Goal: Find specific page/section

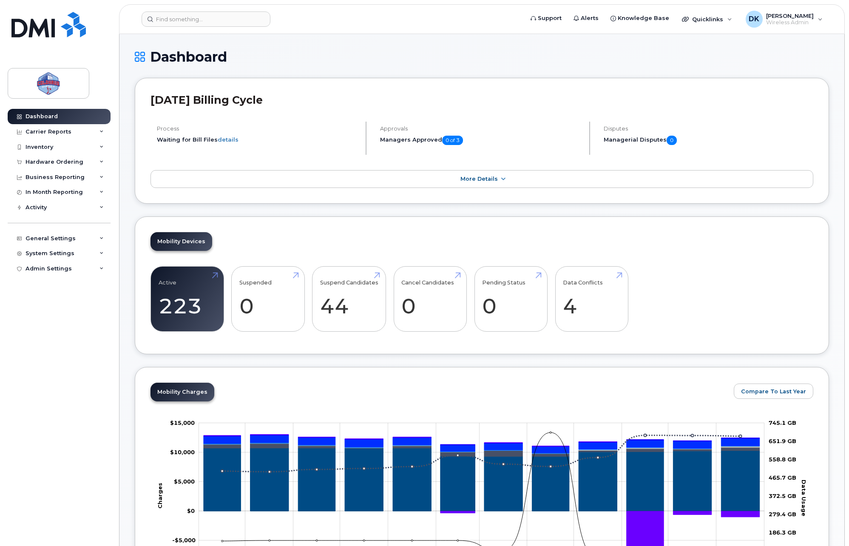
drag, startPoint x: 362, startPoint y: 52, endPoint x: 332, endPoint y: 44, distance: 31.6
click at [359, 51] on h1 "Dashboard" at bounding box center [482, 56] width 695 height 15
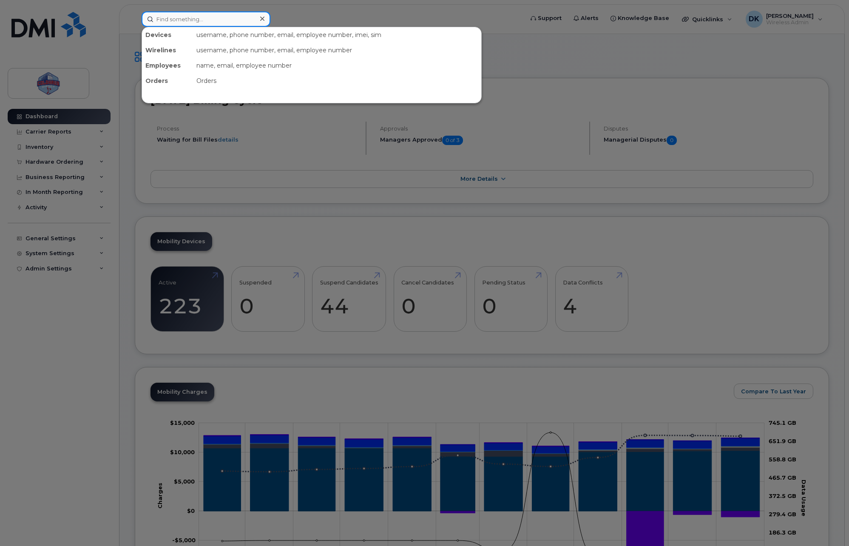
click at [197, 16] on input at bounding box center [206, 18] width 129 height 15
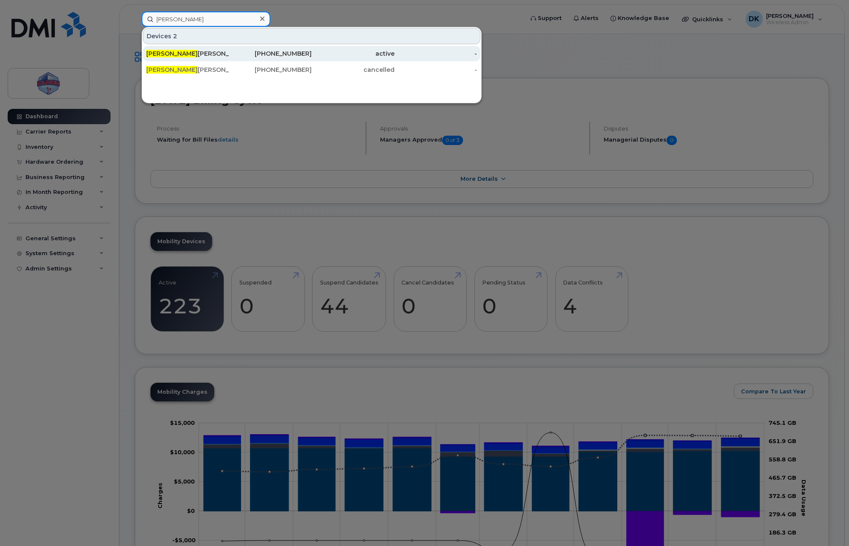
type input "Dariusz"
click at [201, 50] on div "Dariusz Kulpinski" at bounding box center [187, 53] width 83 height 9
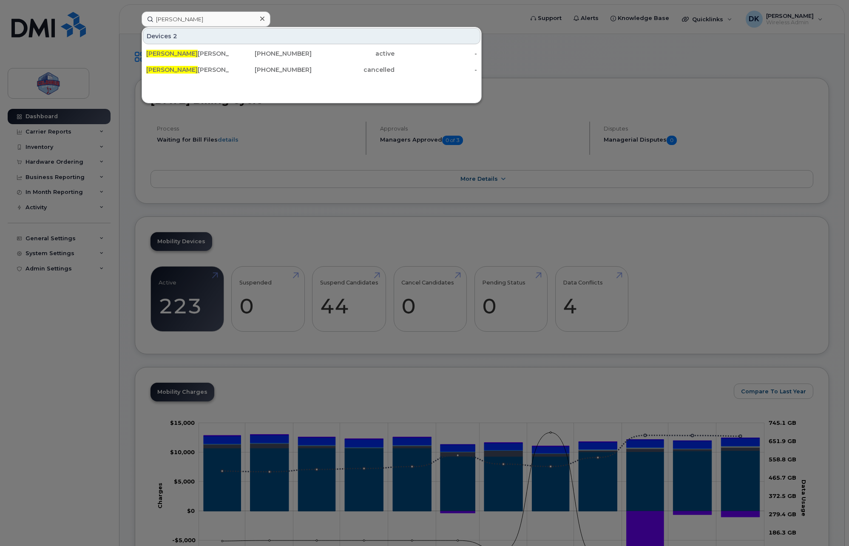
click at [275, 165] on div at bounding box center [424, 273] width 849 height 546
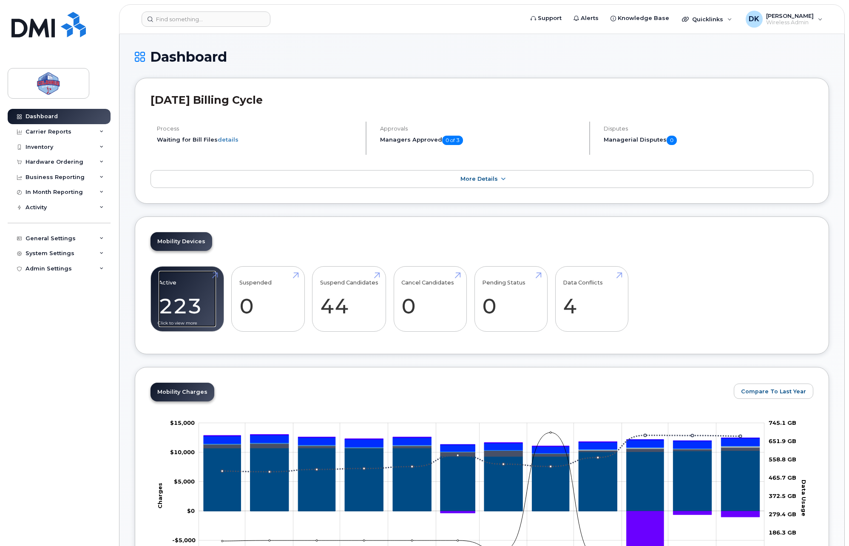
click at [213, 277] on link "Active 223 -6%" at bounding box center [187, 299] width 57 height 56
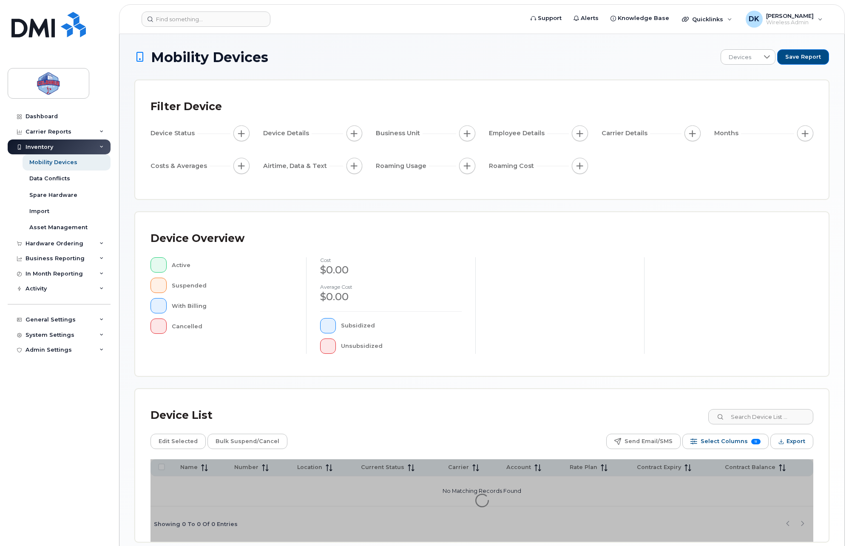
scroll to position [39, 0]
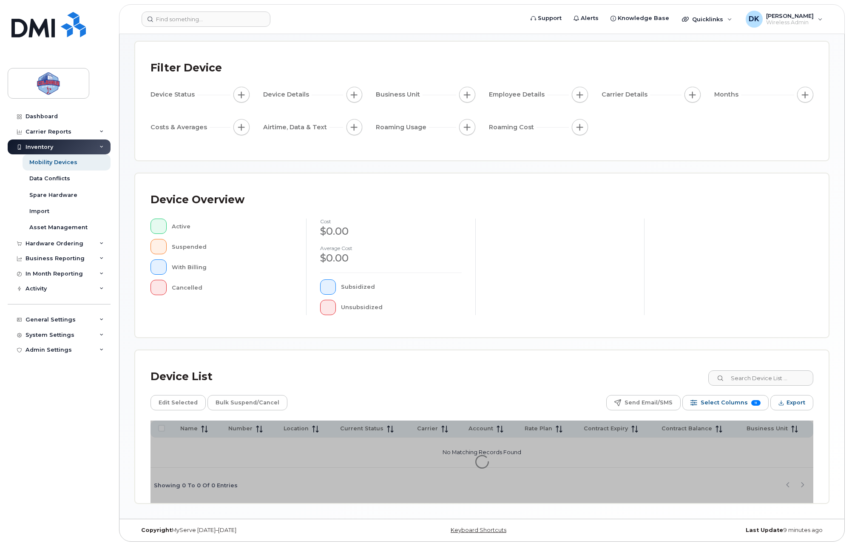
drag, startPoint x: 581, startPoint y: 265, endPoint x: 570, endPoint y: 265, distance: 11.5
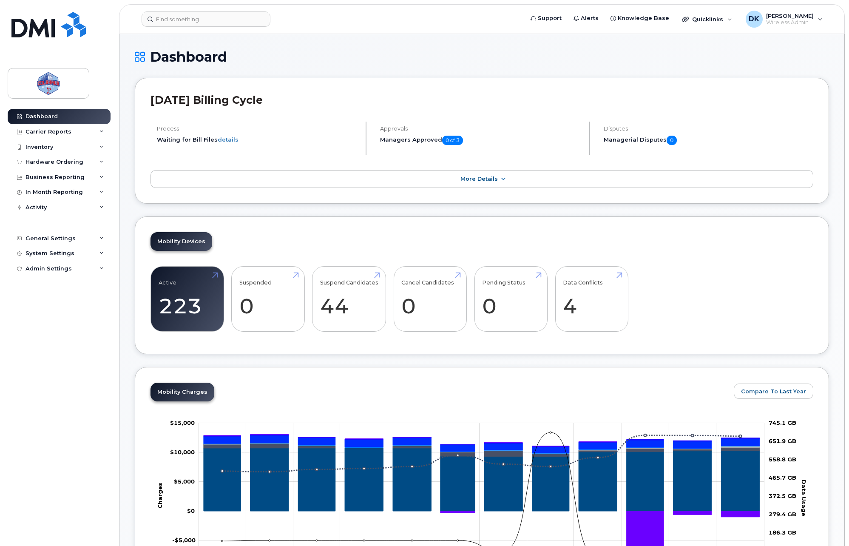
click at [708, 56] on h1 "Dashboard" at bounding box center [482, 56] width 695 height 15
